Goal: Information Seeking & Learning: Learn about a topic

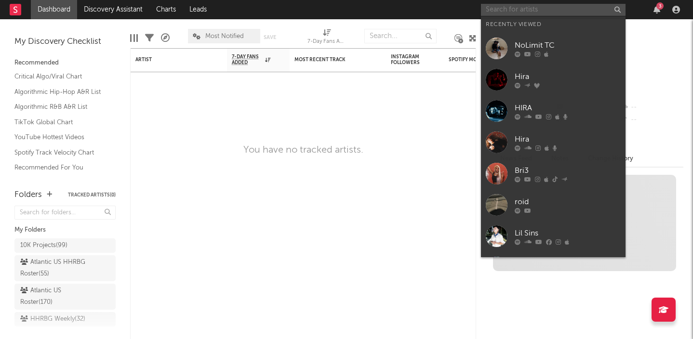
click at [527, 15] on input "text" at bounding box center [553, 10] width 144 height 12
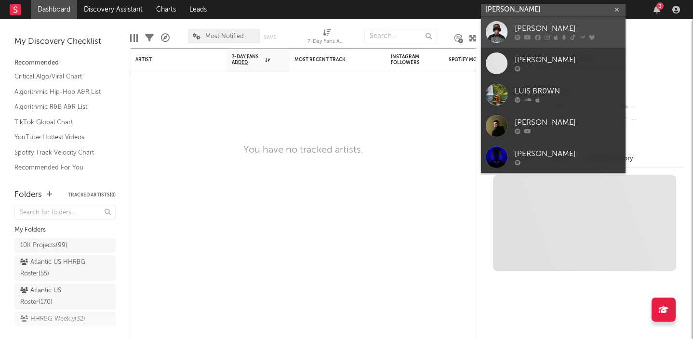
type input "LUIS BROWN"
click at [566, 22] on link "Luis Brown" at bounding box center [553, 31] width 144 height 31
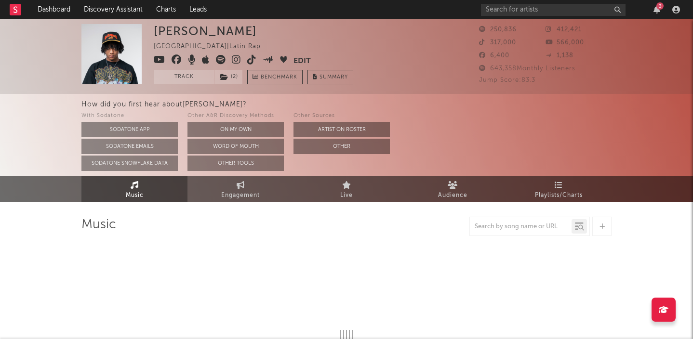
select select "6m"
